Goal: Find contact information: Obtain details needed to contact an individual or organization

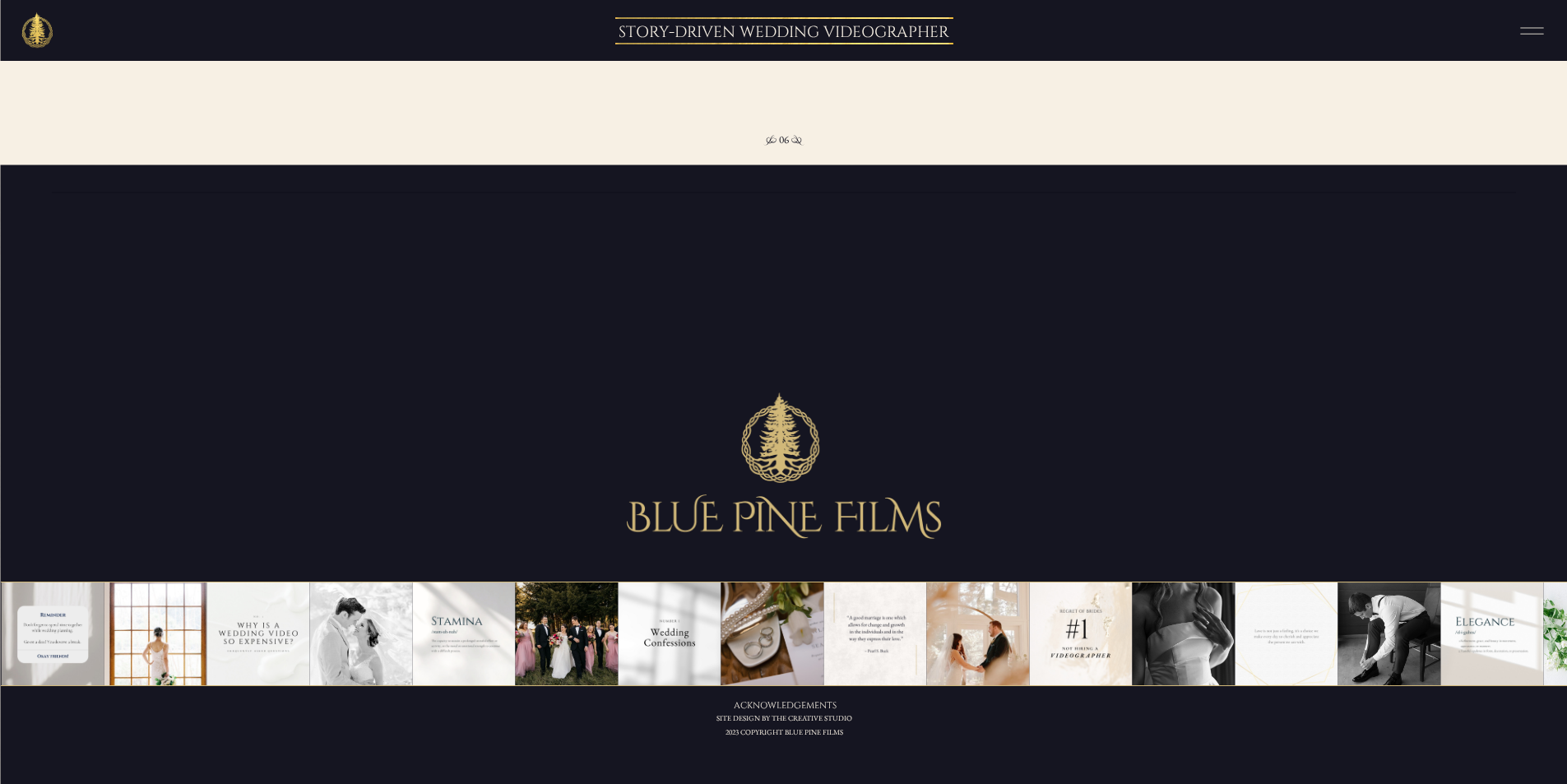
scroll to position [4613, 0]
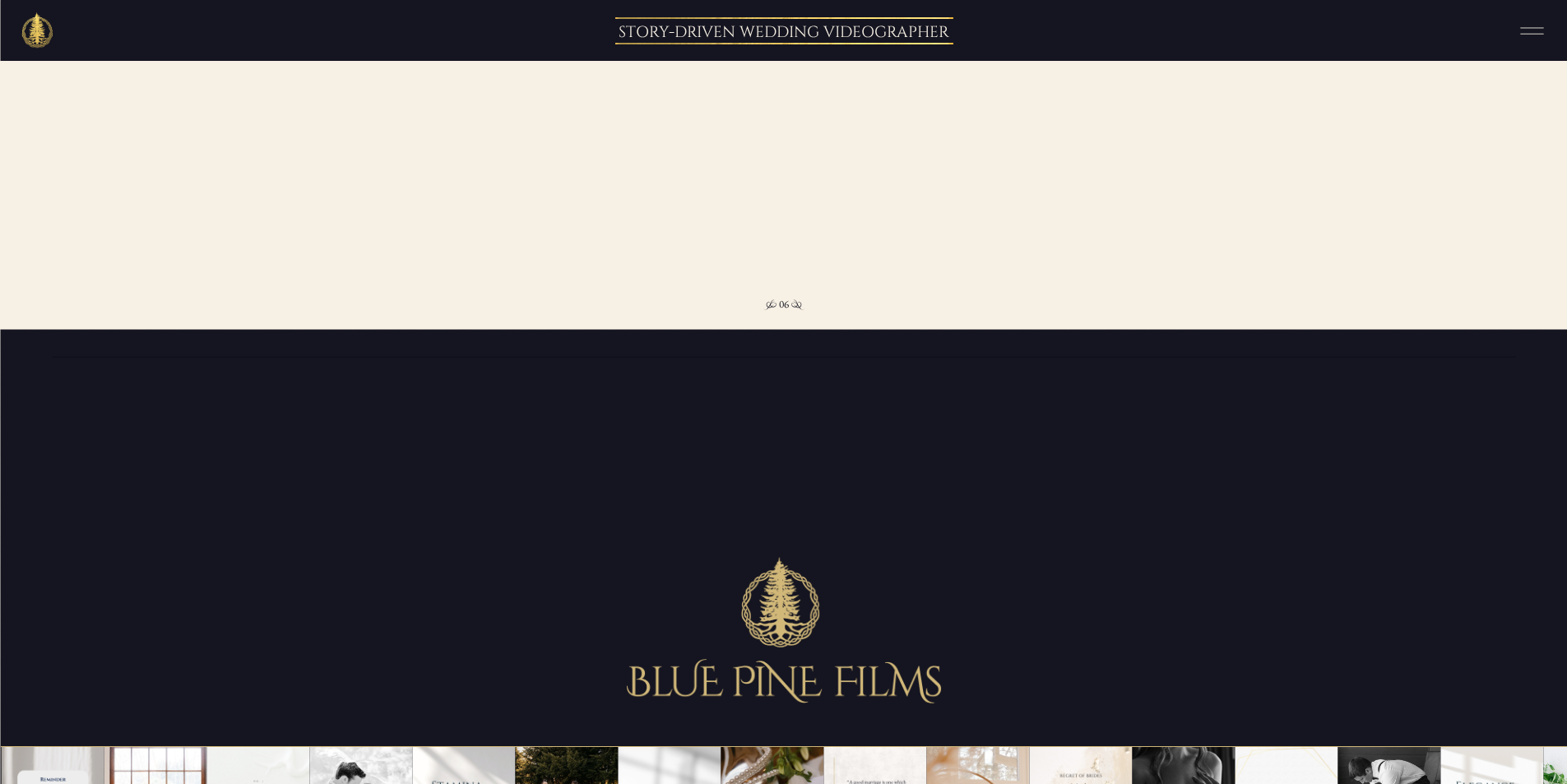
click at [1537, 24] on icon at bounding box center [1532, 30] width 41 height 30
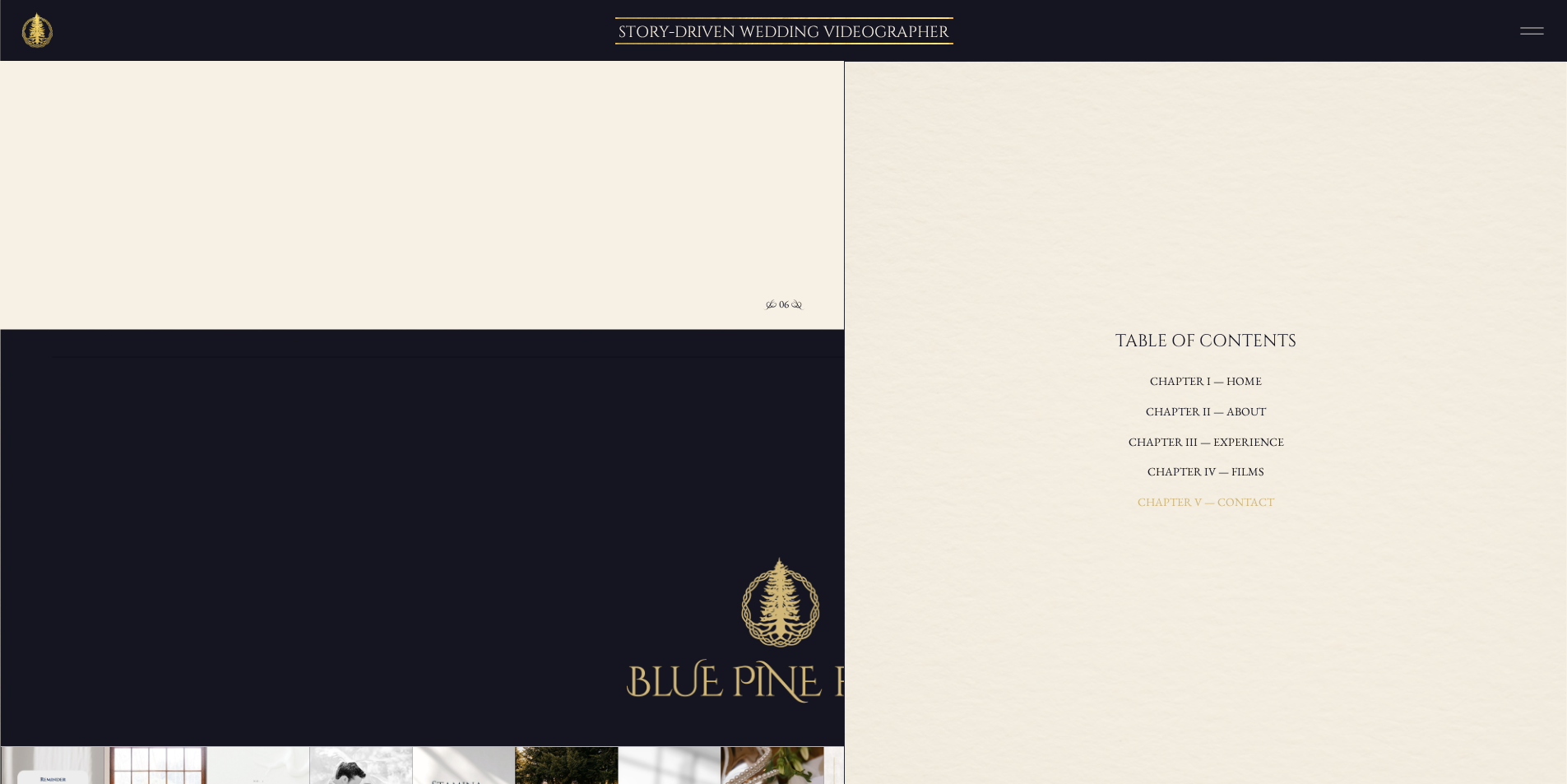
click at [1223, 505] on h3 "Chapter V — contact" at bounding box center [1206, 503] width 544 height 22
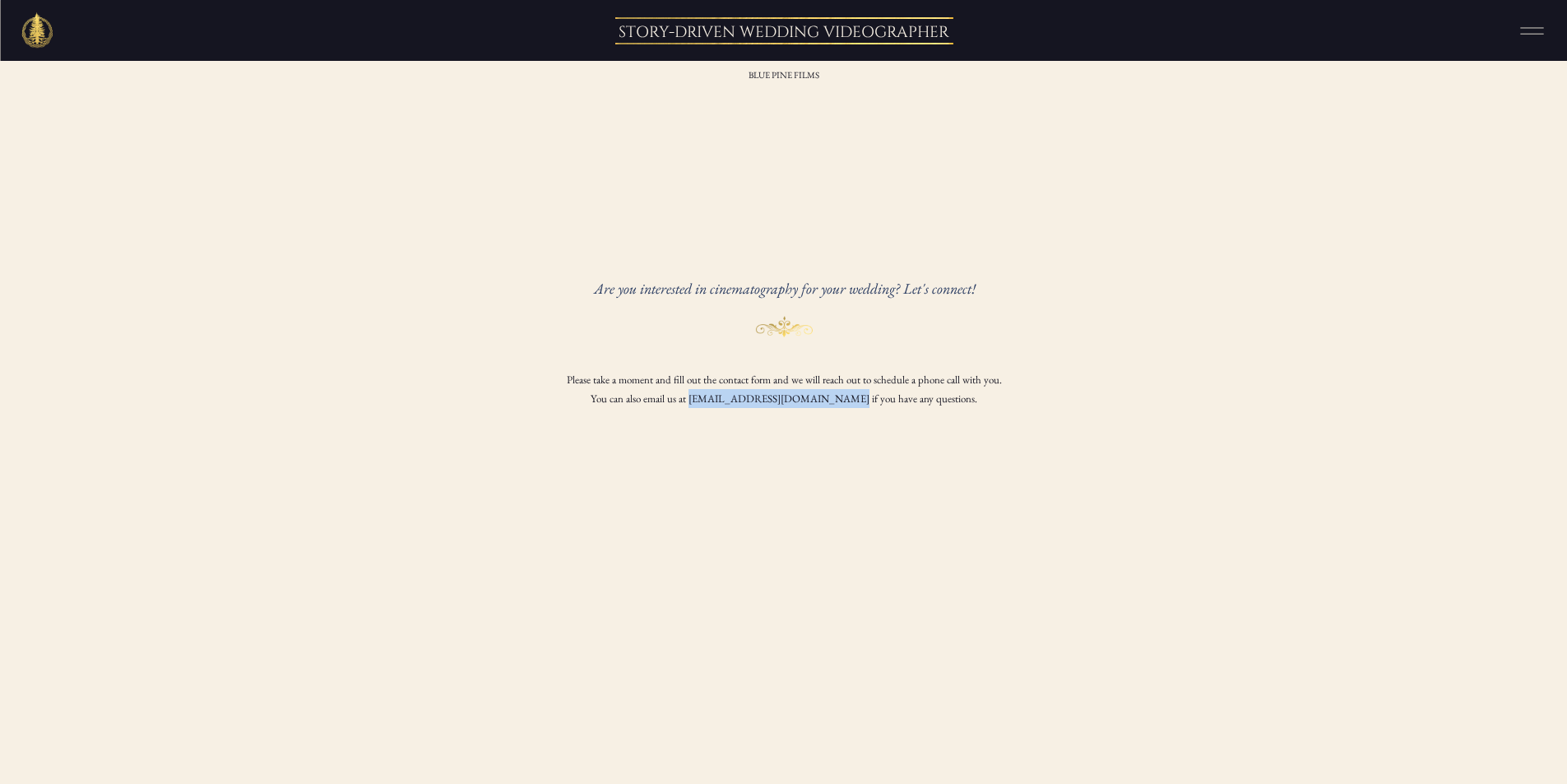
drag, startPoint x: 840, startPoint y: 402, endPoint x: 717, endPoint y: 399, distance: 123.0
click at [717, 399] on p "Please take a moment and fill out the contact form and we will reach out to sch…" at bounding box center [784, 394] width 536 height 49
copy p "[EMAIL_ADDRESS][DOMAIN_NAME]"
